Goal: Contribute content: Add original content to the website for others to see

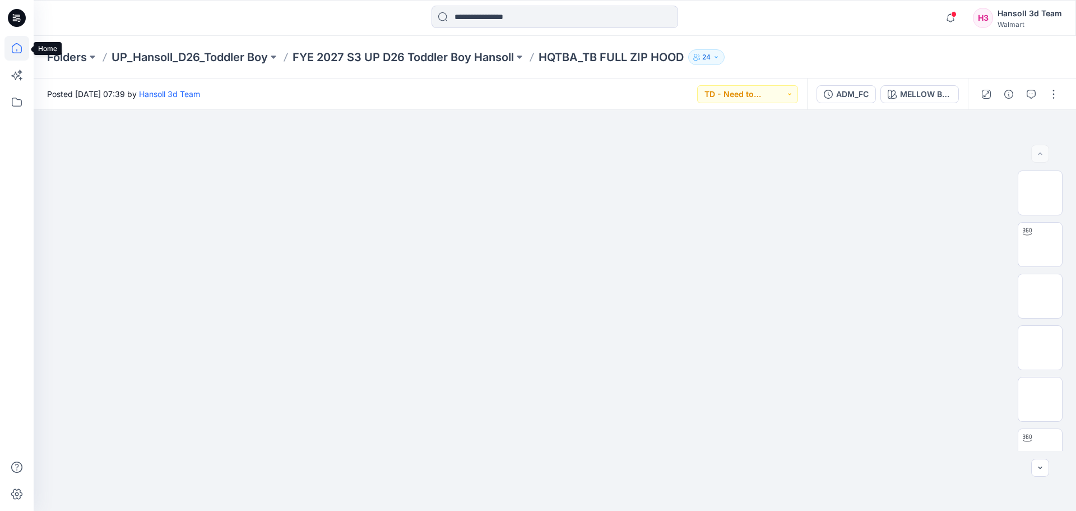
click at [15, 54] on icon at bounding box center [16, 48] width 25 height 25
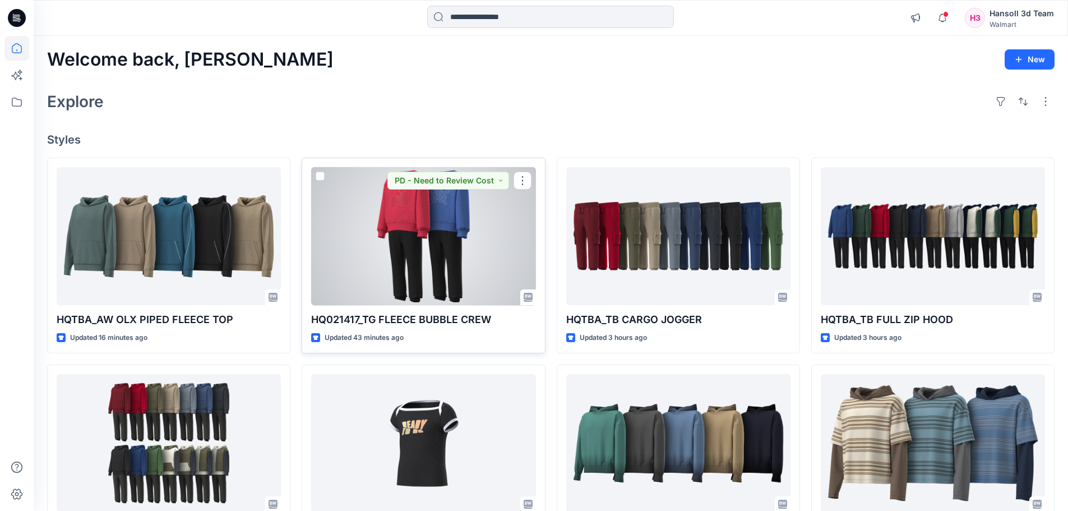
click at [461, 221] on div at bounding box center [423, 236] width 224 height 138
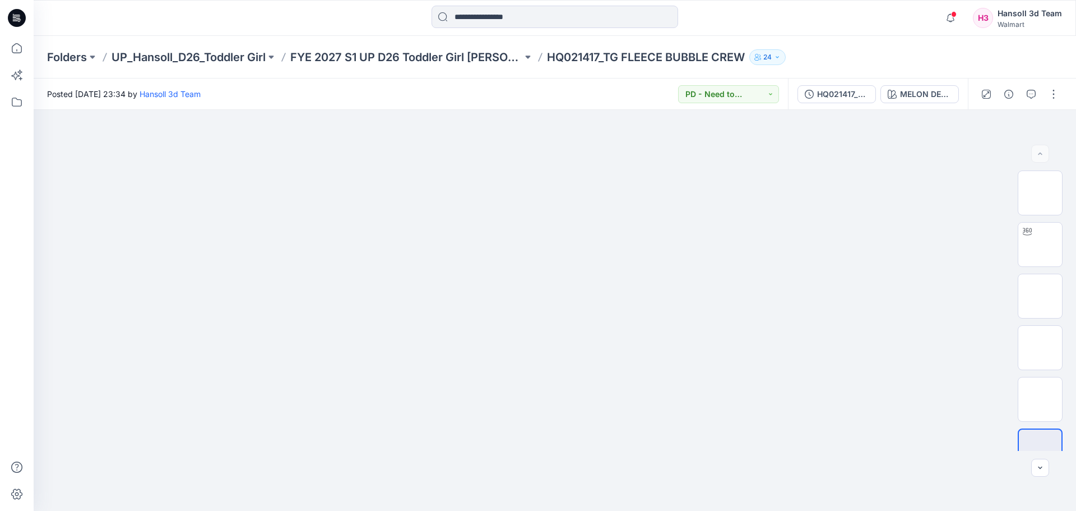
click at [1053, 104] on div at bounding box center [1020, 93] width 104 height 31
click at [1053, 95] on button "button" at bounding box center [1054, 94] width 18 height 18
click at [989, 145] on button "Edit" at bounding box center [1006, 151] width 103 height 21
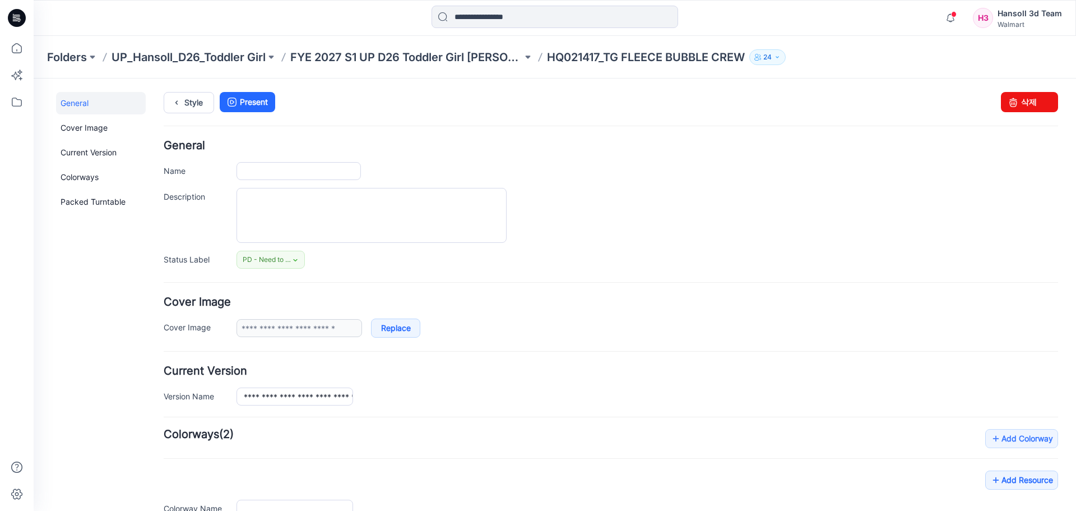
type input "**********"
click at [554, 287] on form "**********" at bounding box center [611, 502] width 895 height 725
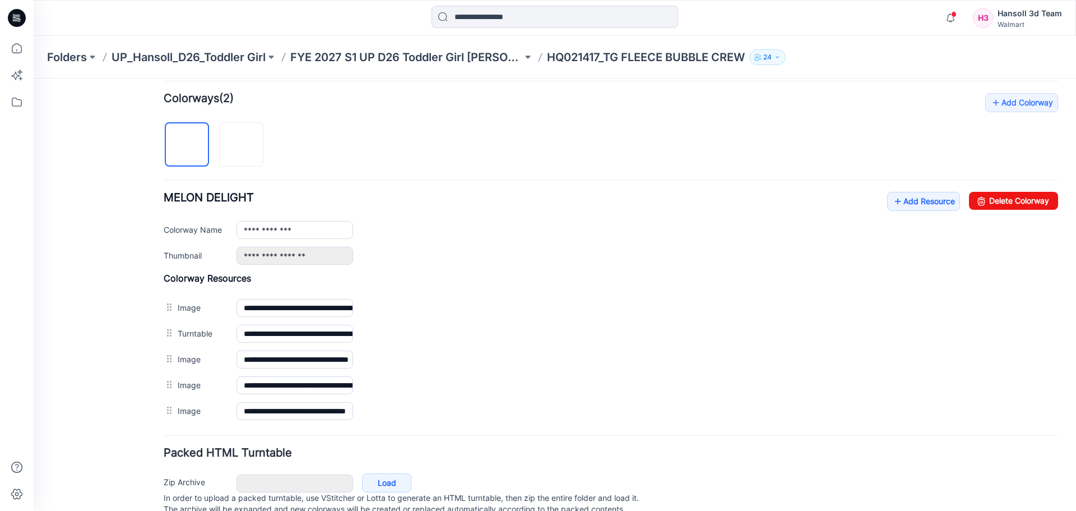
scroll to position [336, 0]
click at [914, 205] on link "Add Resource" at bounding box center [923, 200] width 73 height 19
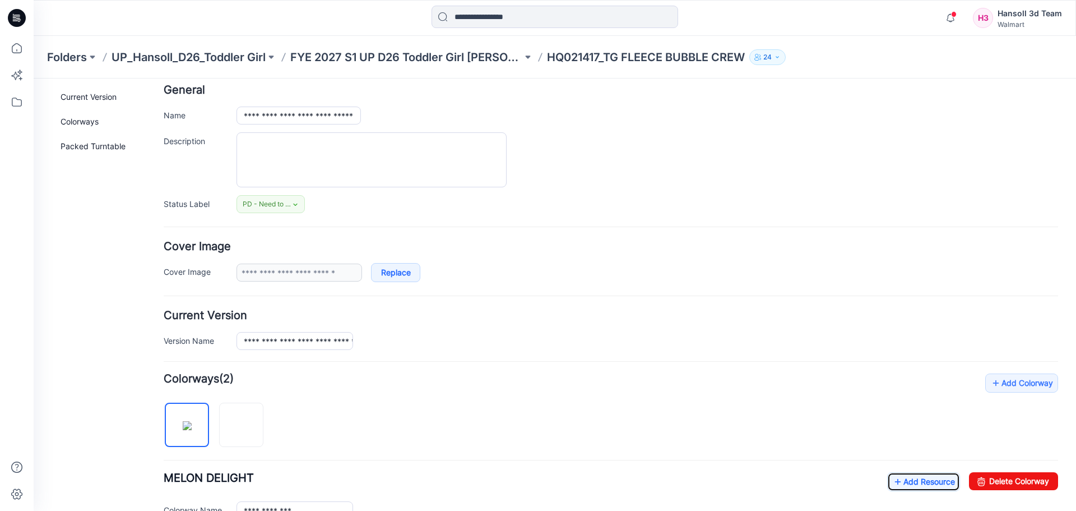
scroll to position [0, 0]
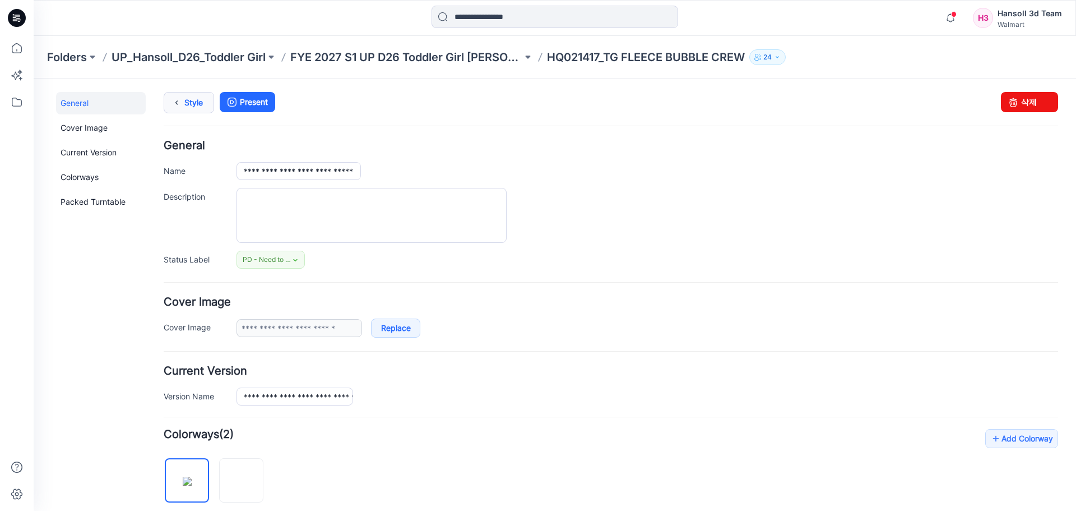
click at [164, 107] on link "Style" at bounding box center [189, 102] width 50 height 21
